Goal: Task Accomplishment & Management: Manage account settings

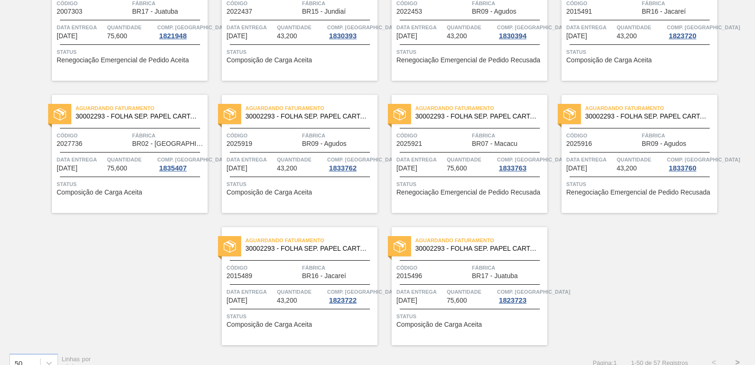
scroll to position [1457, 0]
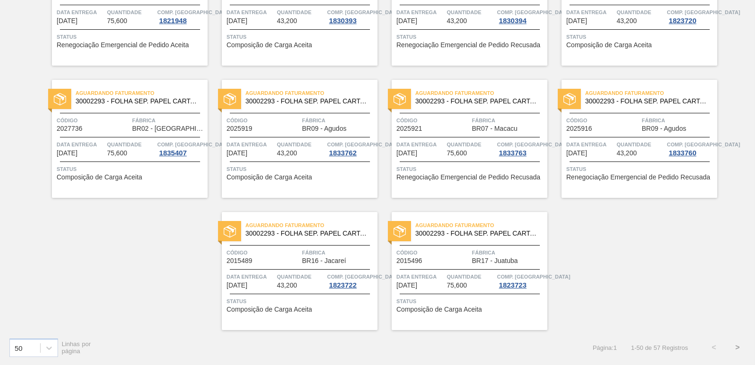
click at [738, 347] on button ">" at bounding box center [737, 347] width 24 height 24
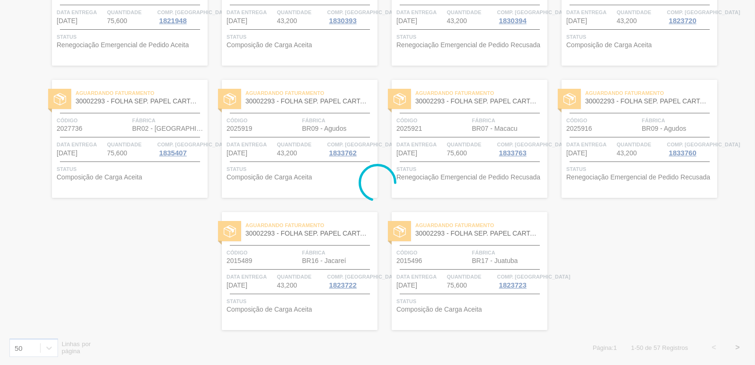
scroll to position [4, 0]
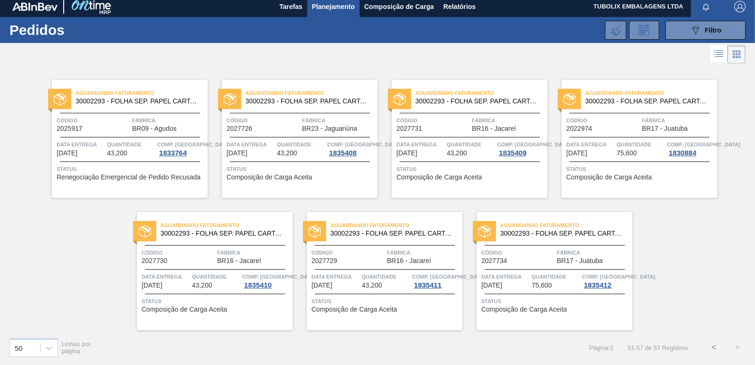
click at [710, 346] on button "<" at bounding box center [714, 347] width 24 height 24
